Goal: Navigation & Orientation: Find specific page/section

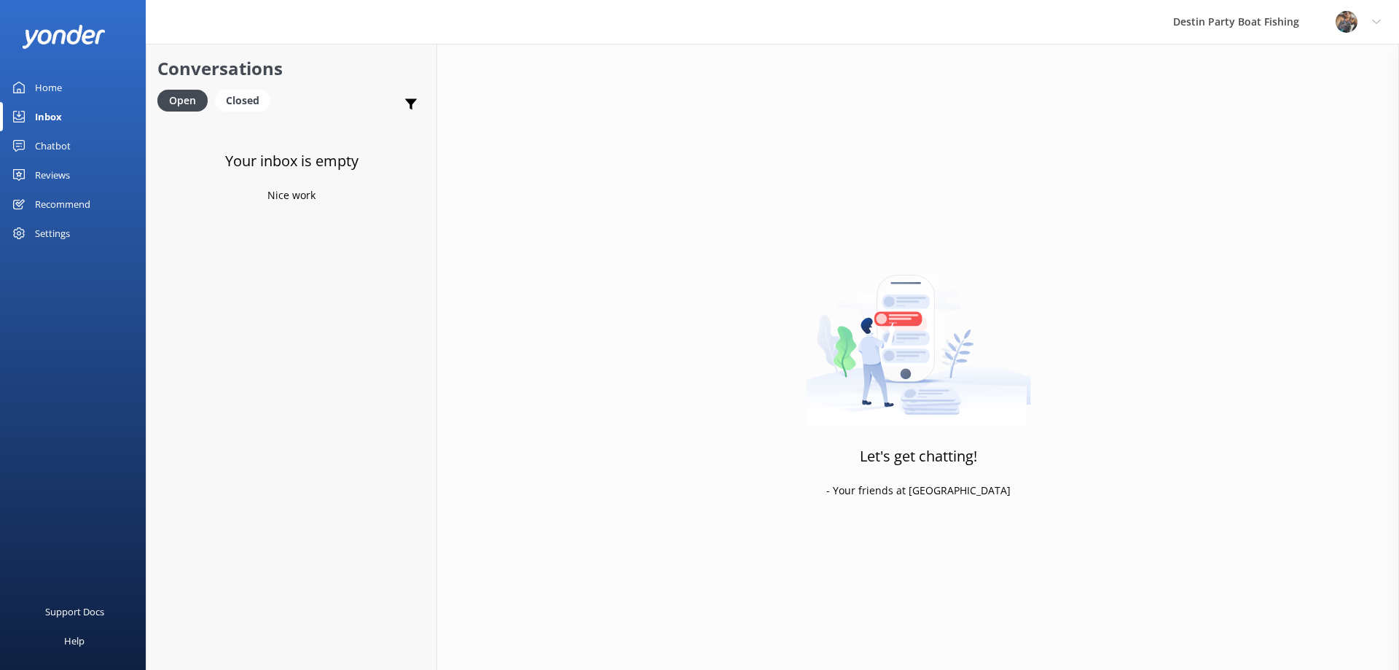
click at [48, 86] on div "Home" at bounding box center [48, 87] width 27 height 29
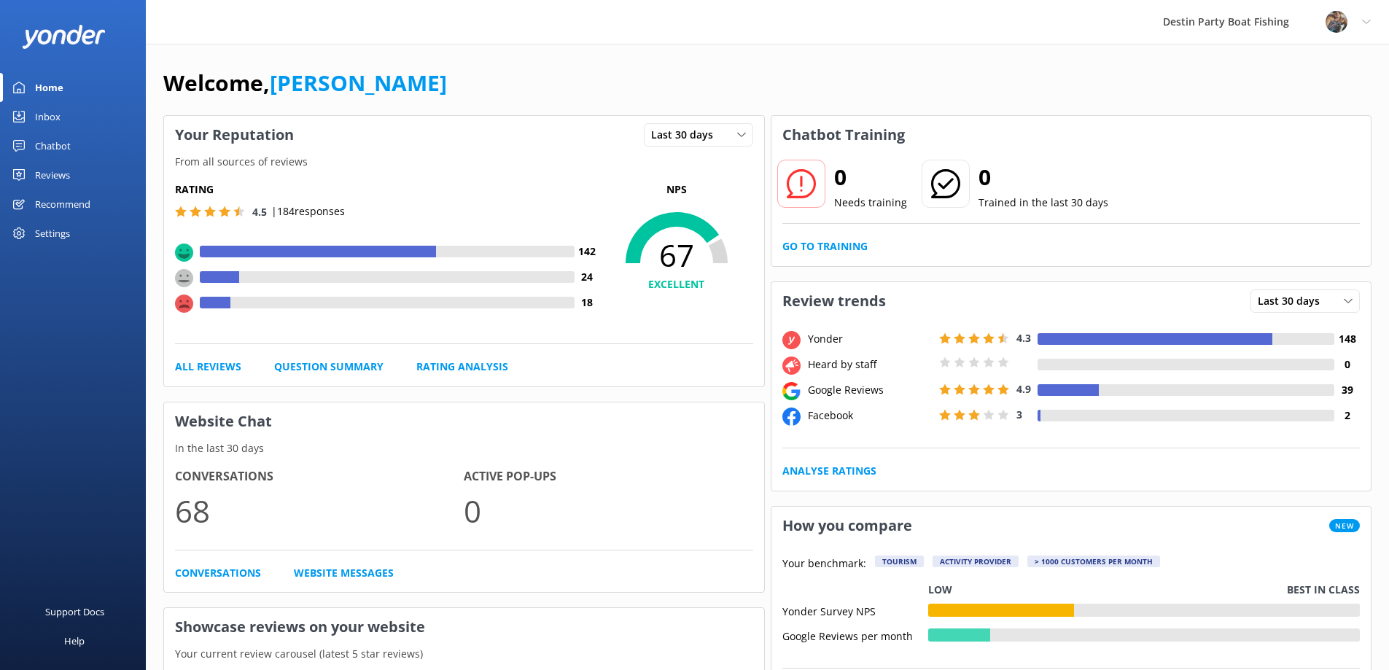
click at [48, 110] on div "Inbox" at bounding box center [48, 116] width 26 height 29
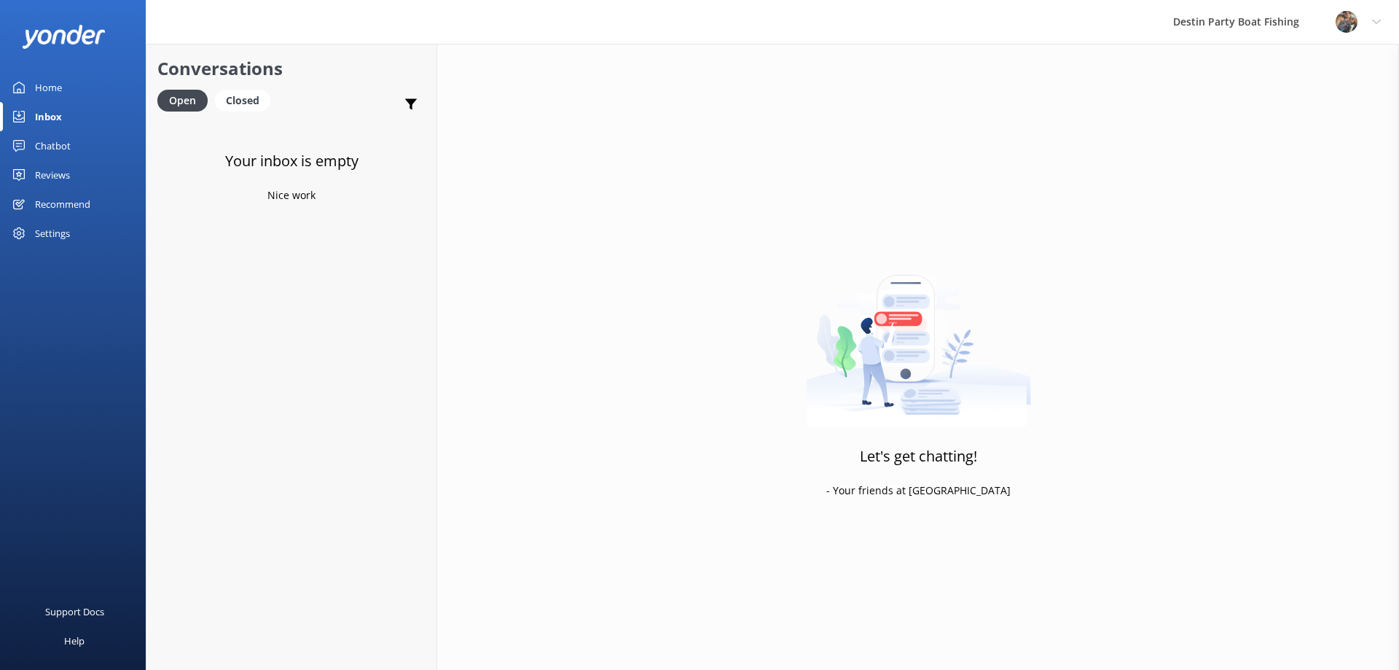
click at [47, 114] on div "Inbox" at bounding box center [48, 116] width 27 height 29
click at [52, 170] on div "Reviews" at bounding box center [52, 174] width 35 height 29
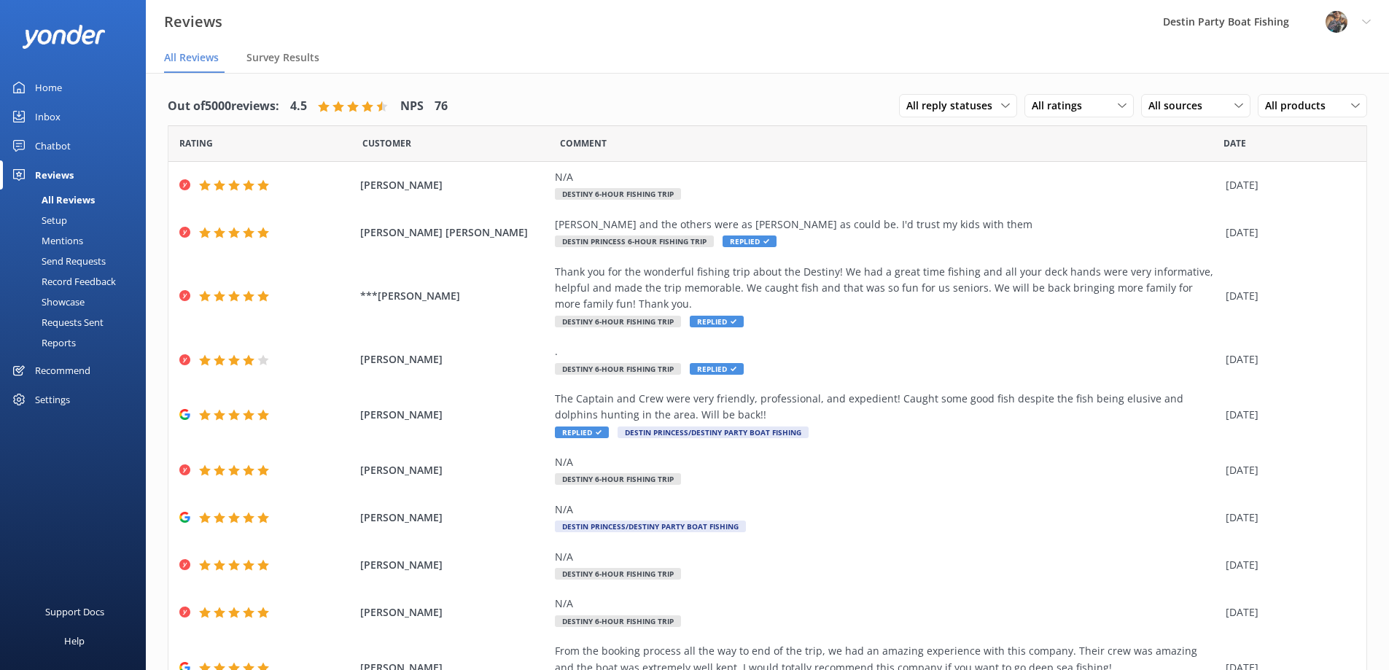
click at [39, 114] on div "Inbox" at bounding box center [48, 116] width 26 height 29
